Goal: Task Accomplishment & Management: Use online tool/utility

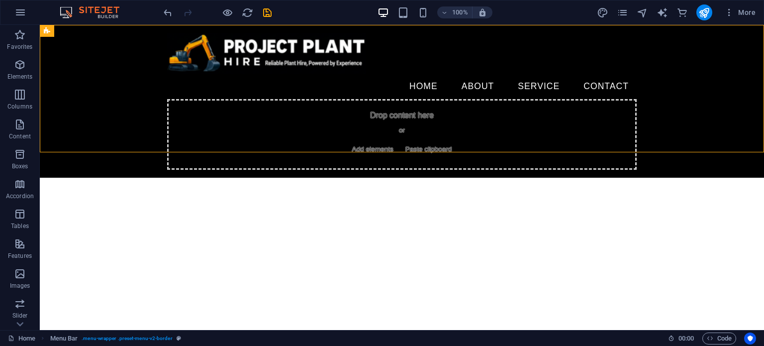
click at [404, 178] on html "Skip to main content Home About Service Contact Drop content here or Add elemen…" at bounding box center [402, 101] width 725 height 153
click at [170, 12] on icon "undo" at bounding box center [167, 12] width 11 height 11
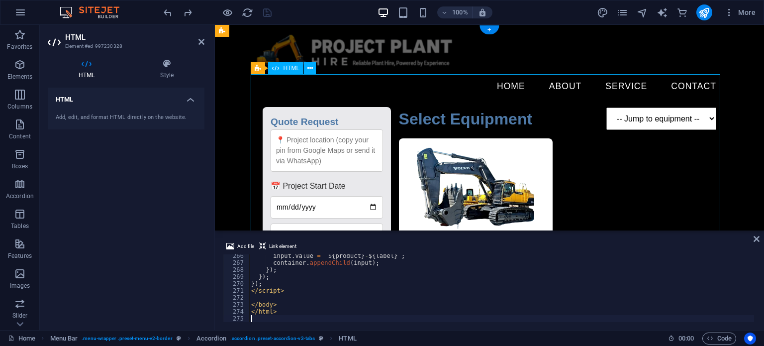
scroll to position [1848, 0]
click at [445, 265] on div "input . value = ` ${ product } - ${ label } ` ; container . appendChild ( input…" at bounding box center [710, 292] width 923 height 80
type textarea "</html>"
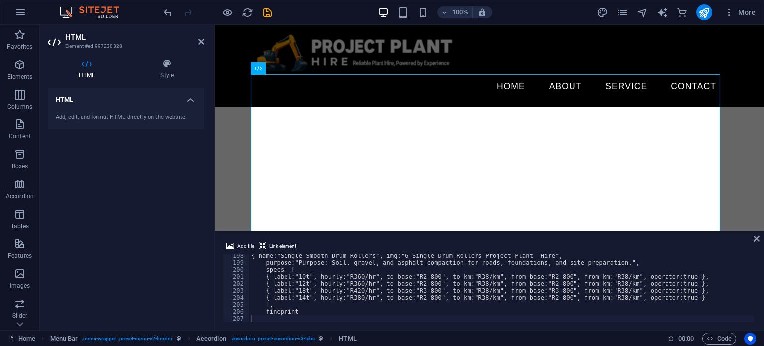
scroll to position [1374, 0]
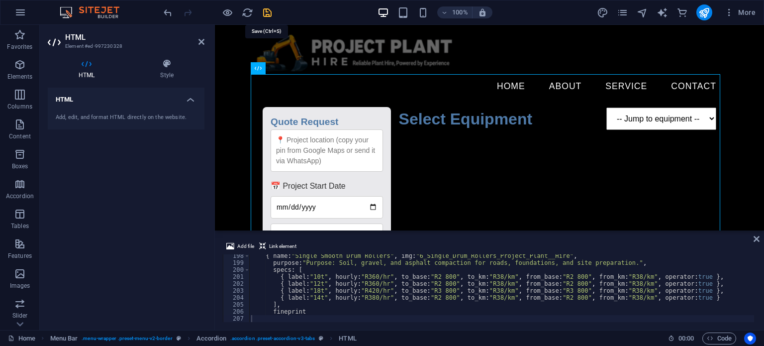
click at [272, 12] on icon "save" at bounding box center [267, 12] width 11 height 11
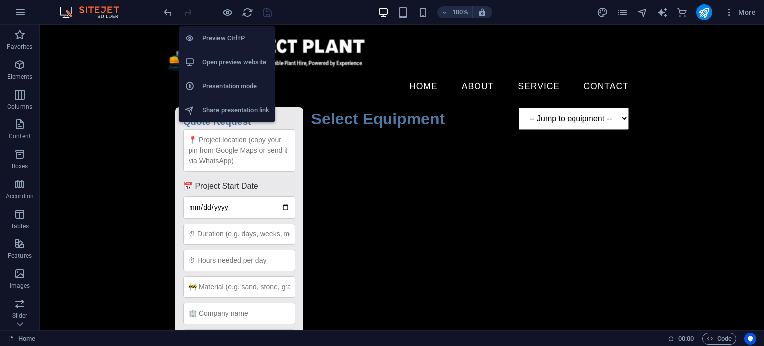
click at [231, 59] on h6 "Open preview website" at bounding box center [236, 62] width 67 height 12
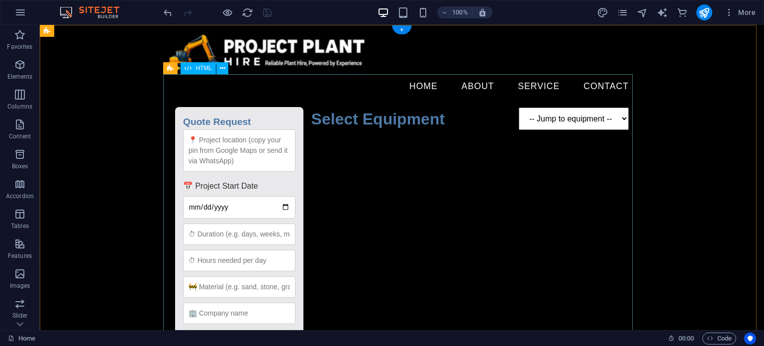
click at [372, 195] on div "Quote Request Quote Request 📅 Project Start Date Submit Request Select Equipmen…" at bounding box center [402, 295] width 470 height 393
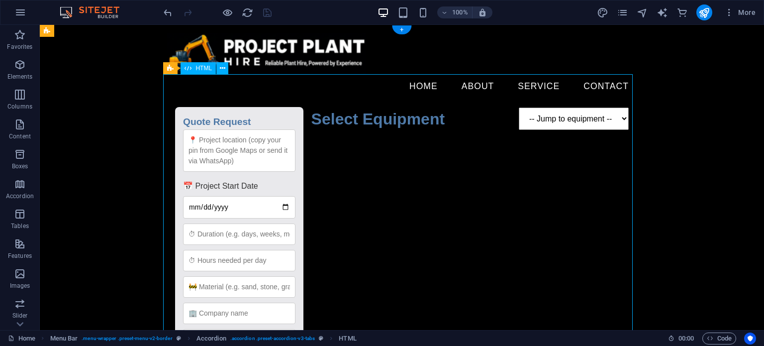
click at [372, 195] on div "Quote Request Quote Request 📅 Project Start Date Submit Request Select Equipmen…" at bounding box center [402, 295] width 470 height 393
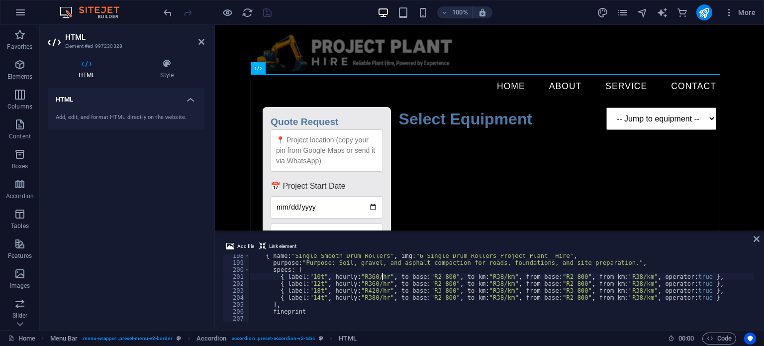
drag, startPoint x: 381, startPoint y: 277, endPoint x: 381, endPoint y: 271, distance: 6.0
type textarea "fineprint"
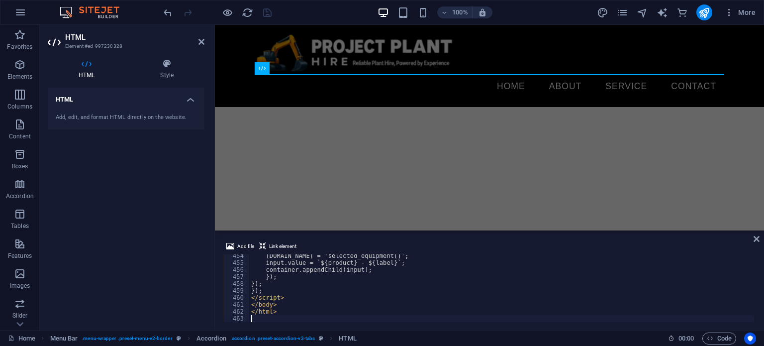
scroll to position [3158, 0]
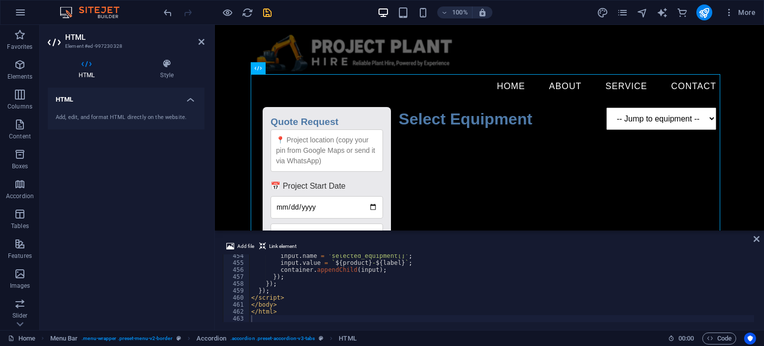
click at [321, 17] on div "100% More" at bounding box center [461, 12] width 598 height 16
click at [263, 13] on icon "save" at bounding box center [267, 12] width 11 height 11
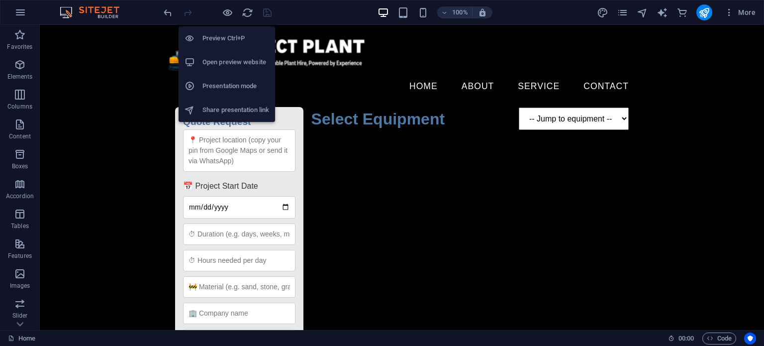
click at [229, 62] on h6 "Open preview website" at bounding box center [236, 62] width 67 height 12
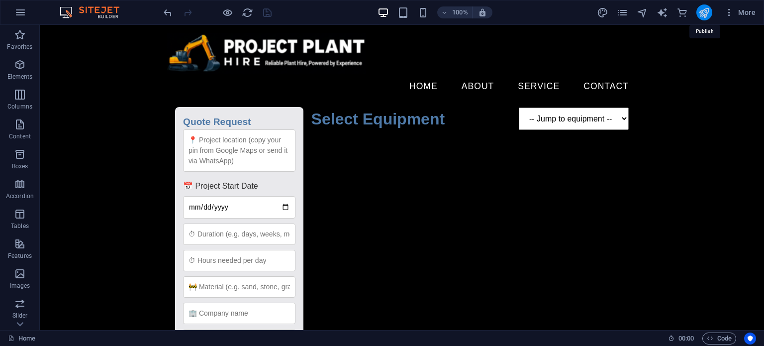
click at [707, 15] on icon "publish" at bounding box center [704, 12] width 11 height 11
